Goal: Information Seeking & Learning: Learn about a topic

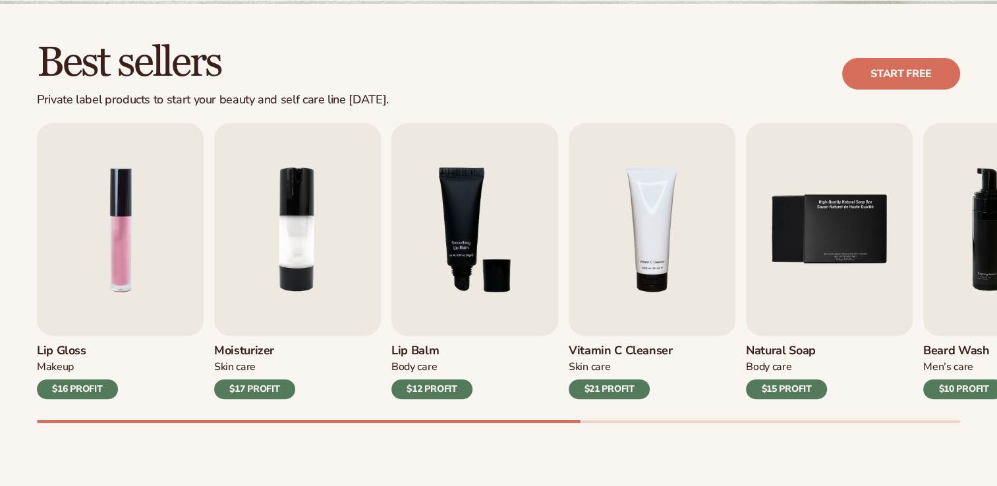
scroll to position [351, 0]
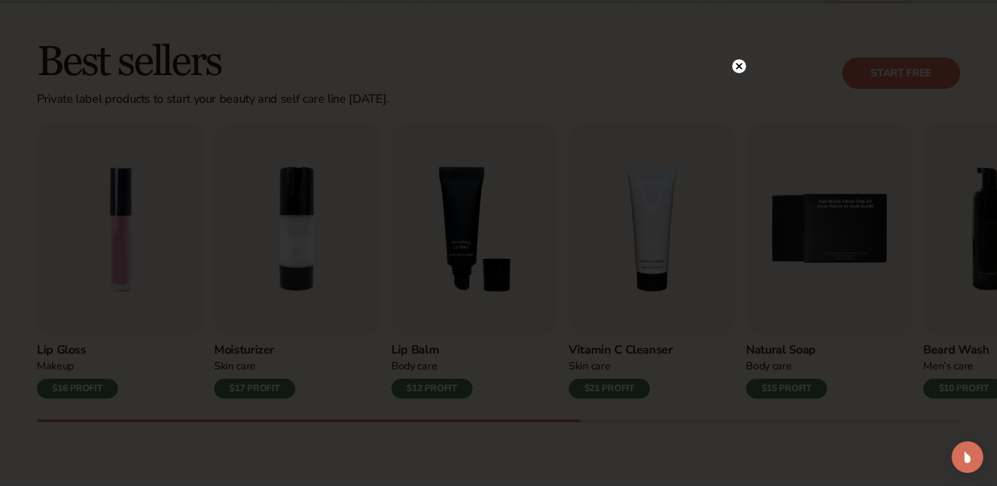
click at [735, 65] on circle at bounding box center [739, 66] width 14 height 14
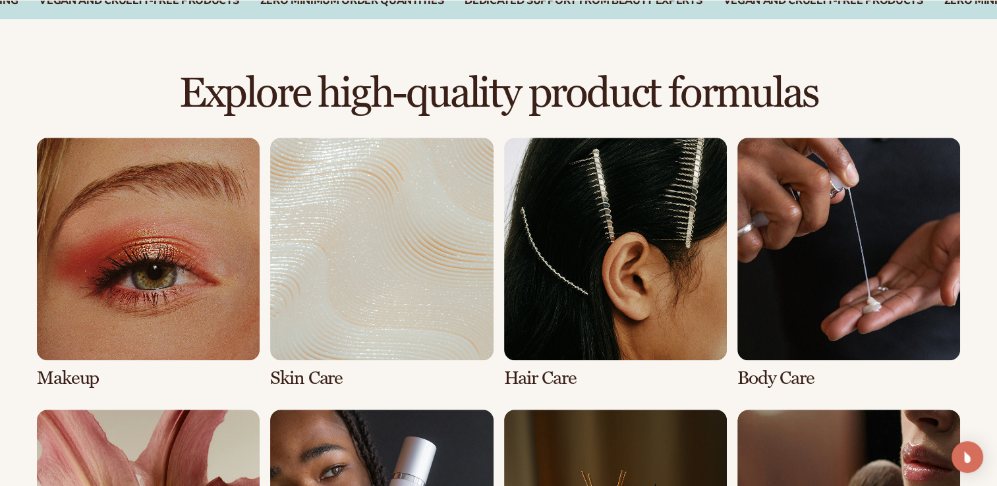
scroll to position [857, 0]
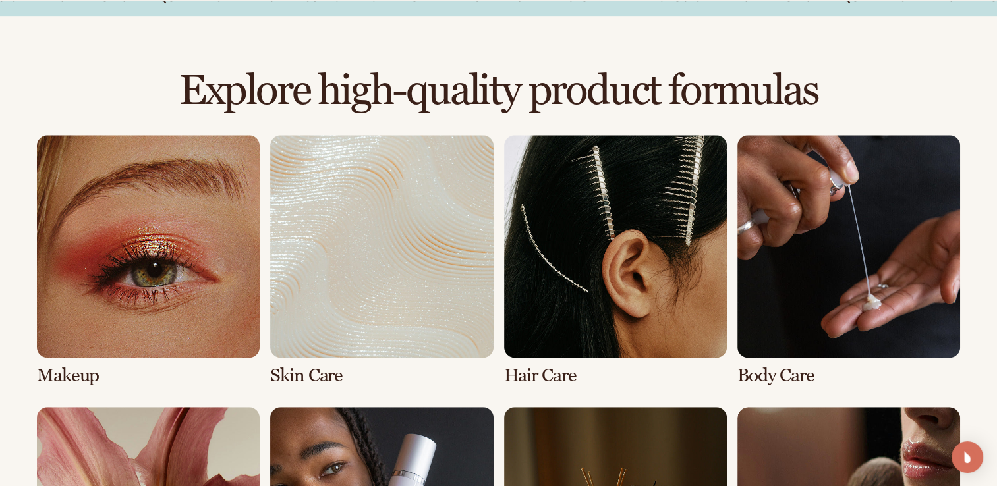
click at [393, 294] on link "2 / 8" at bounding box center [381, 260] width 223 height 251
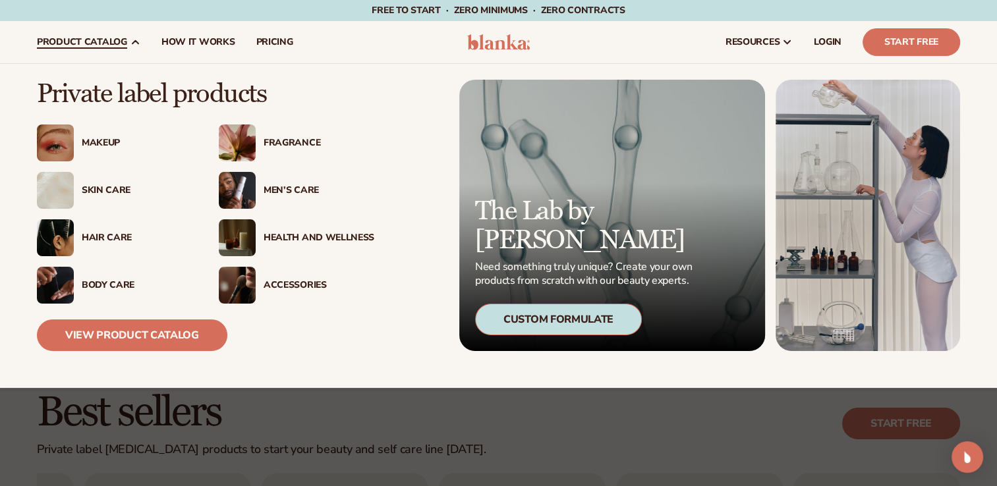
click at [69, 191] on img at bounding box center [55, 190] width 37 height 37
click at [119, 41] on span "product catalog" at bounding box center [82, 42] width 90 height 11
click at [95, 238] on div "Hair Care" at bounding box center [137, 238] width 111 height 11
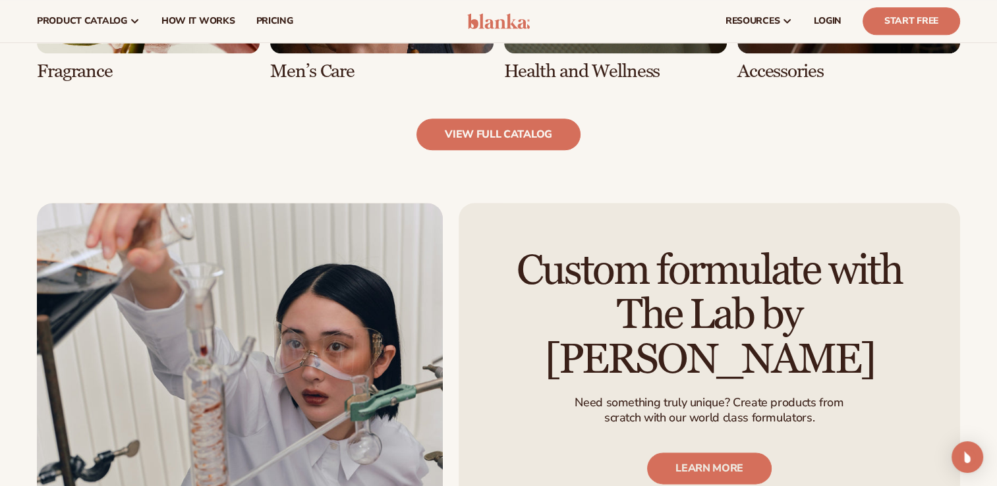
scroll to position [1396, 0]
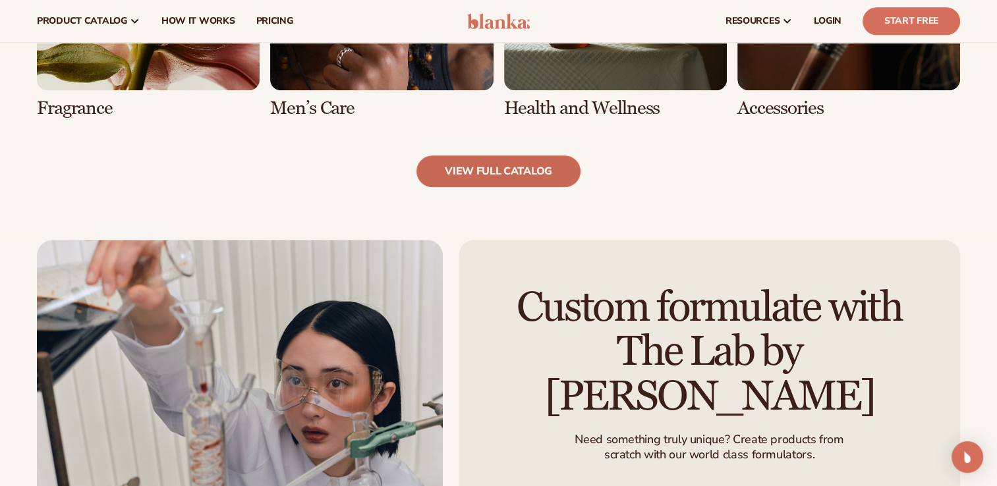
click at [506, 164] on link "view full catalog" at bounding box center [498, 171] width 164 height 32
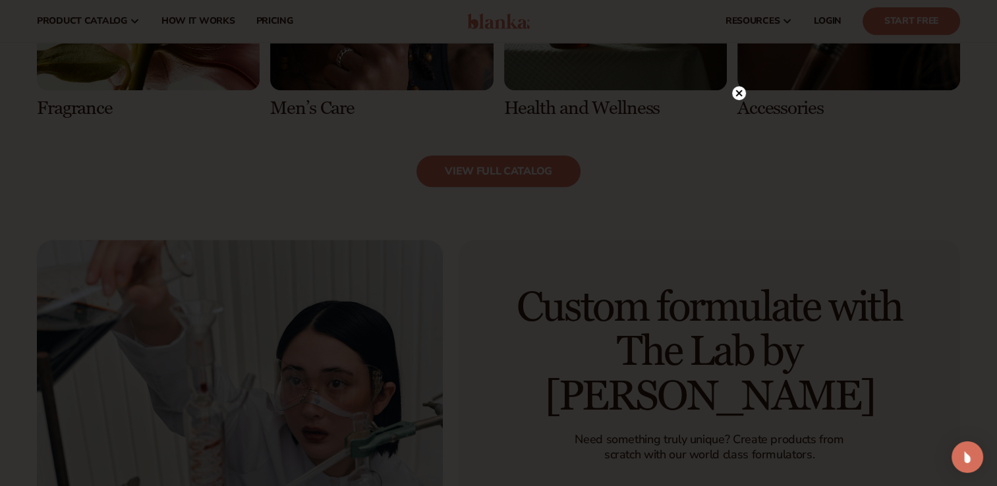
click at [739, 90] on circle at bounding box center [739, 93] width 14 height 14
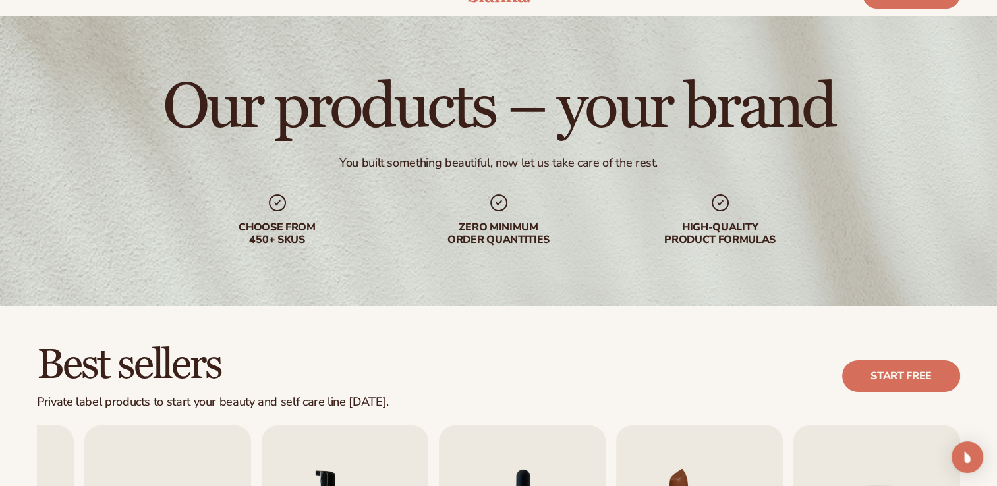
scroll to position [0, 0]
